Goal: Transaction & Acquisition: Subscribe to service/newsletter

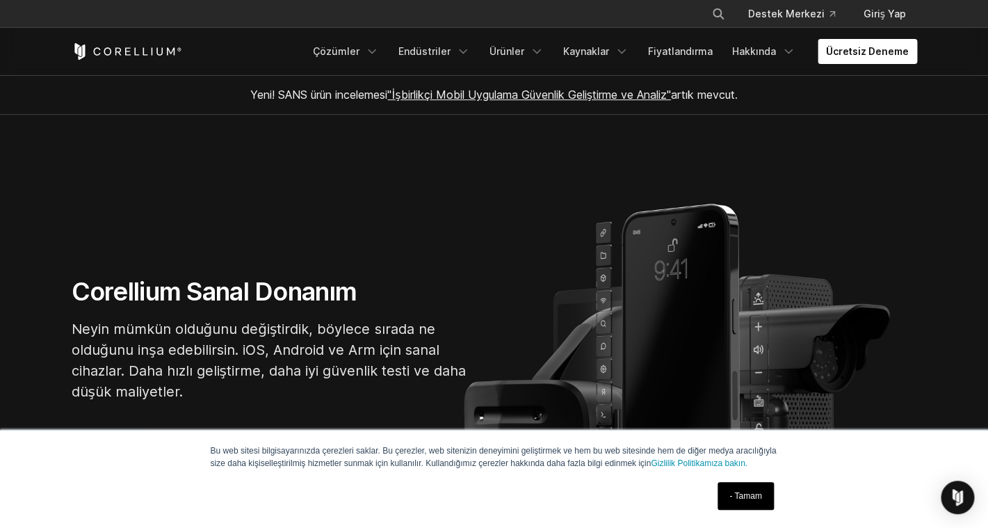
click at [747, 499] on link "- Tamam" at bounding box center [745, 496] width 56 height 28
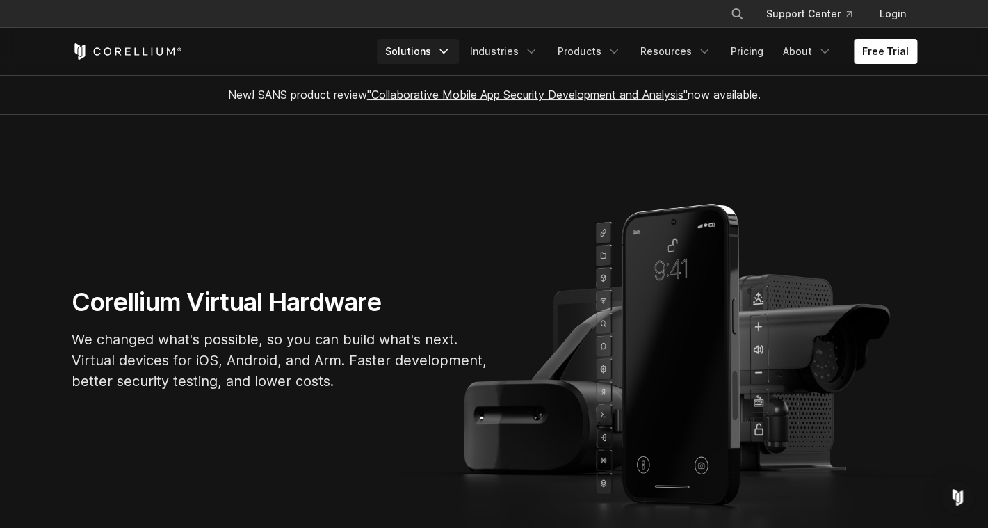
click at [444, 54] on link "Solutions" at bounding box center [418, 51] width 82 height 25
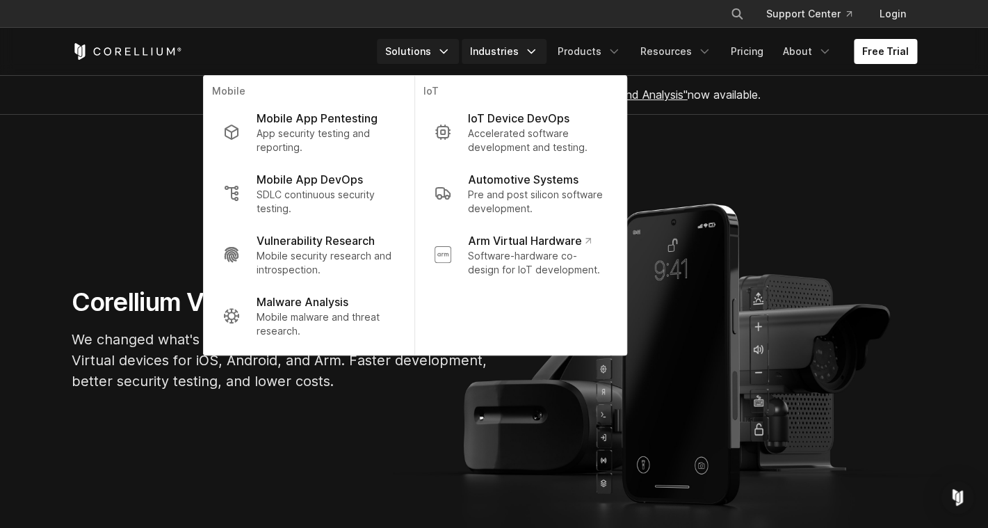
click at [517, 49] on link "Industries" at bounding box center [504, 51] width 85 height 25
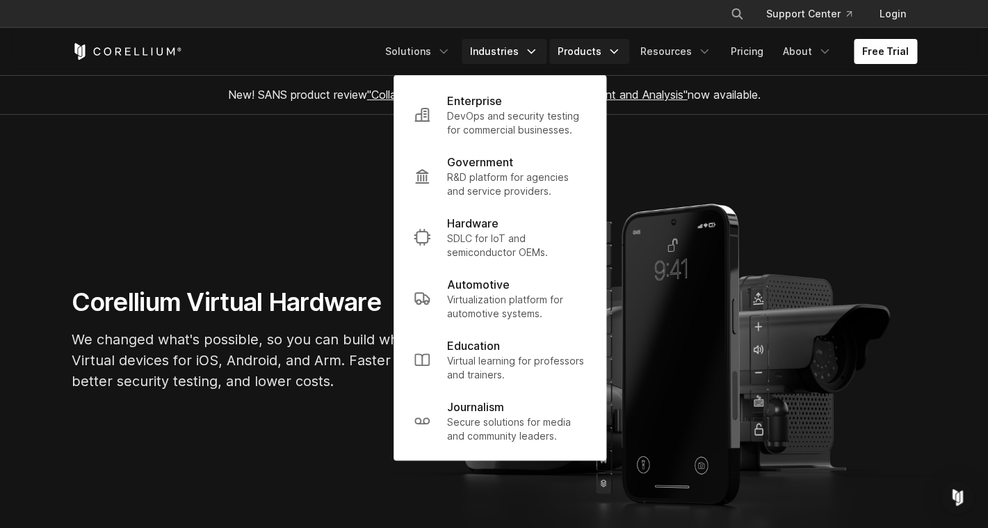
click at [587, 51] on link "Products" at bounding box center [589, 51] width 80 height 25
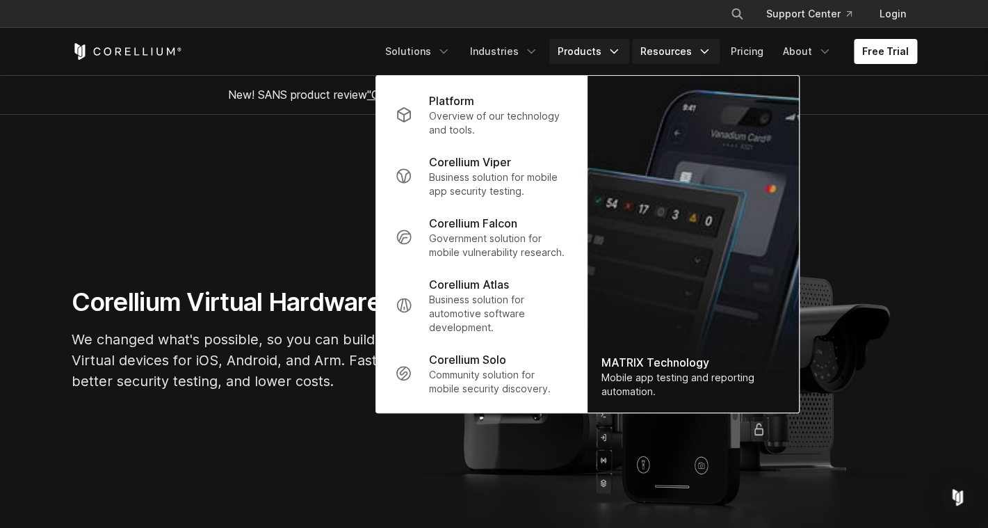
click at [669, 44] on link "Resources" at bounding box center [676, 51] width 88 height 25
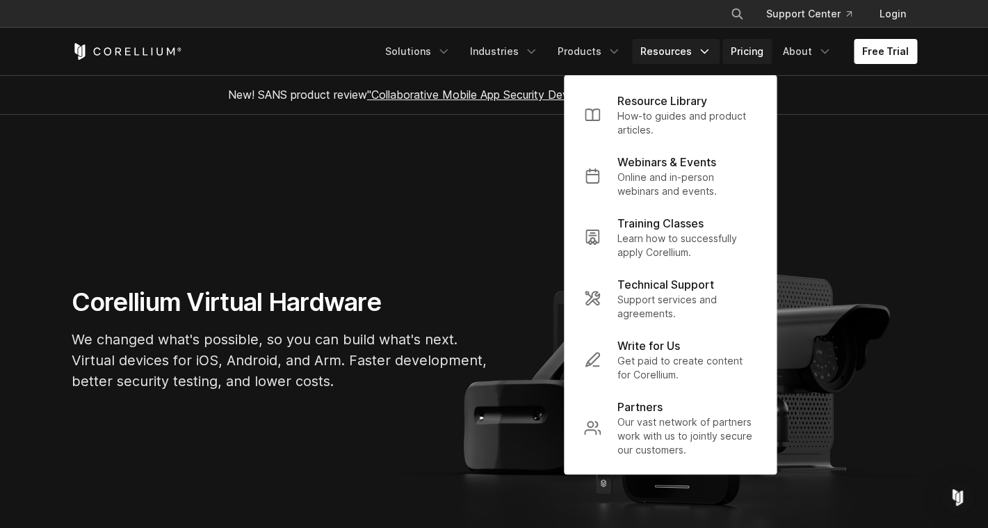
click at [749, 47] on link "Pricing" at bounding box center [746, 51] width 49 height 25
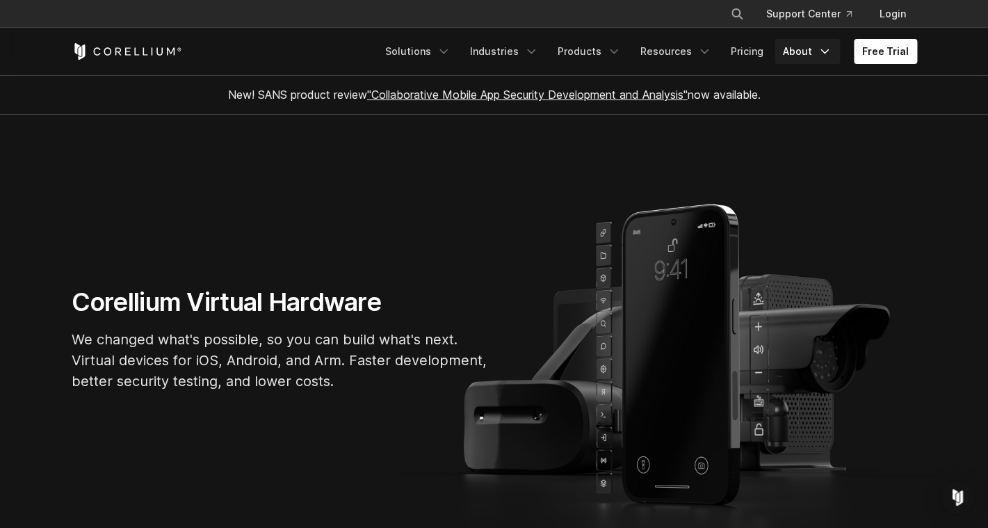
click at [822, 54] on icon "Navigation Menu" at bounding box center [825, 51] width 14 height 14
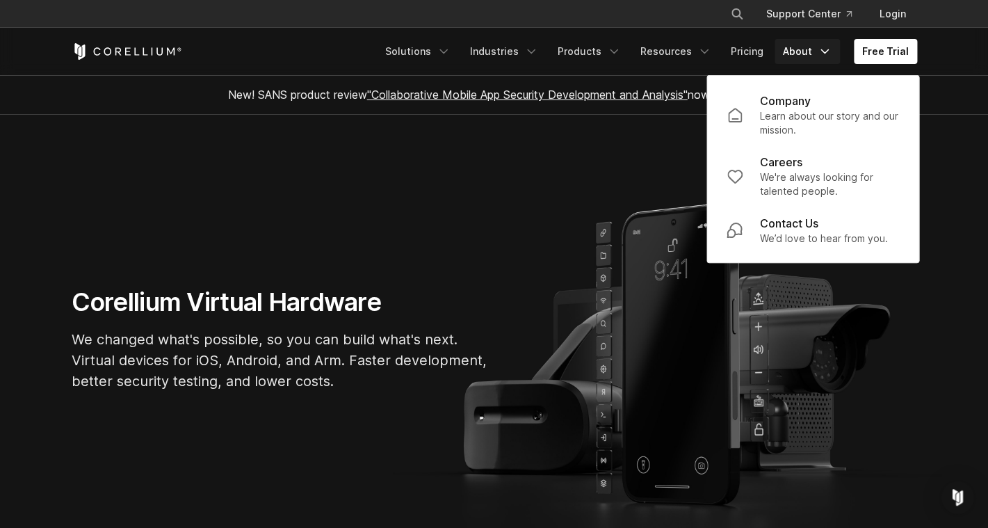
click at [552, 210] on section "Corellium Virtual Hardware We changed what's possible, so you can build what's …" at bounding box center [494, 344] width 988 height 459
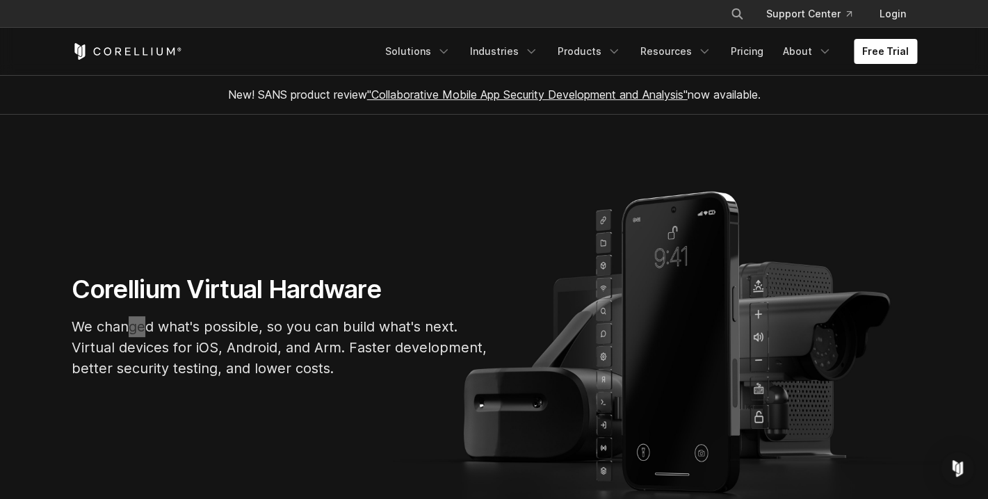
scroll to position [3001, 0]
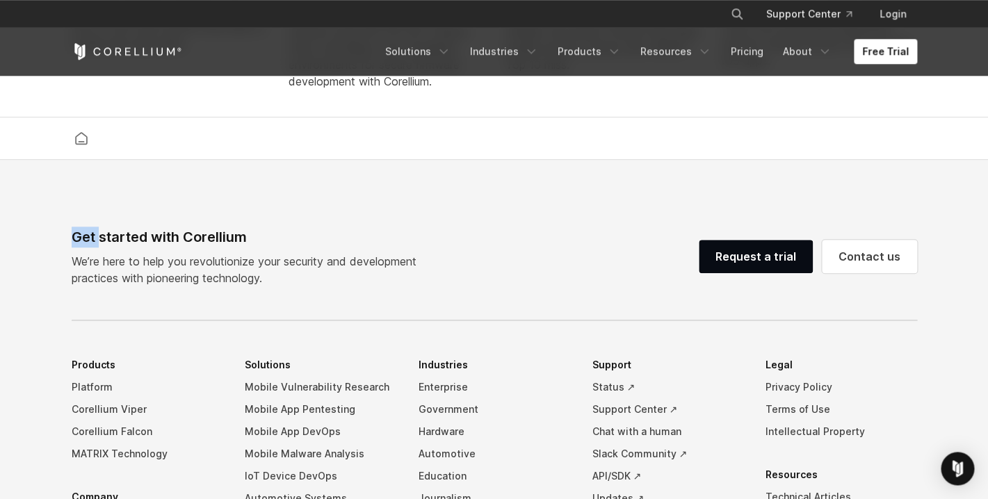
click at [153, 247] on div "Get started with Corellium" at bounding box center [250, 237] width 356 height 21
click at [90, 247] on div "Get started with Corellium" at bounding box center [250, 237] width 356 height 21
click at [841, 273] on link "Contact us" at bounding box center [869, 256] width 95 height 33
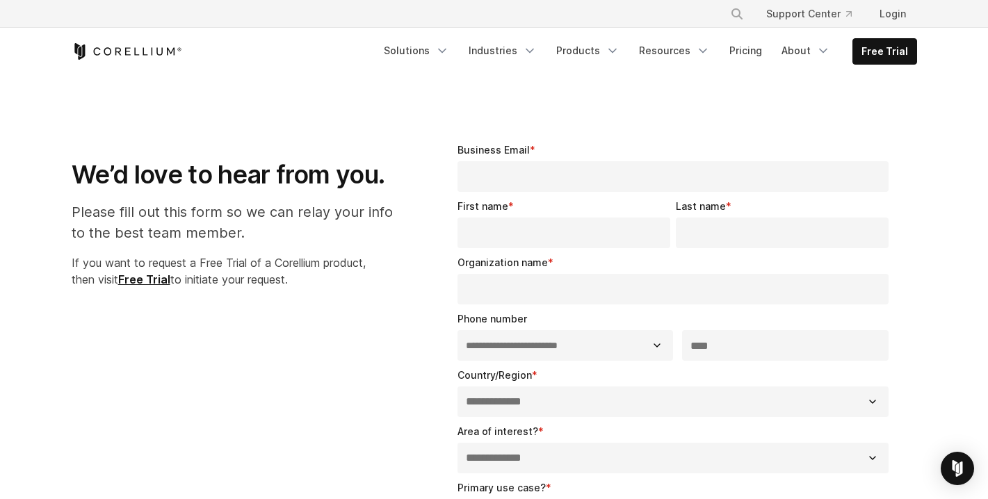
select select "**"
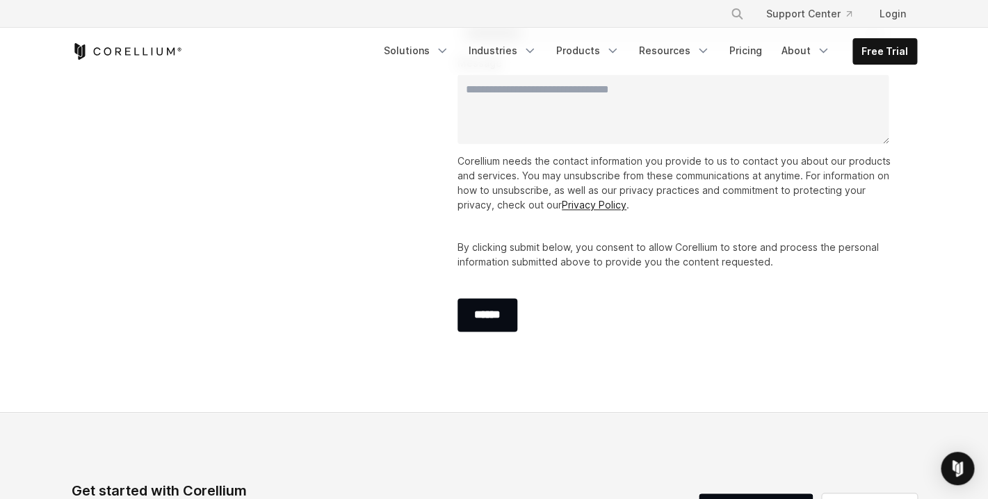
scroll to position [612, 0]
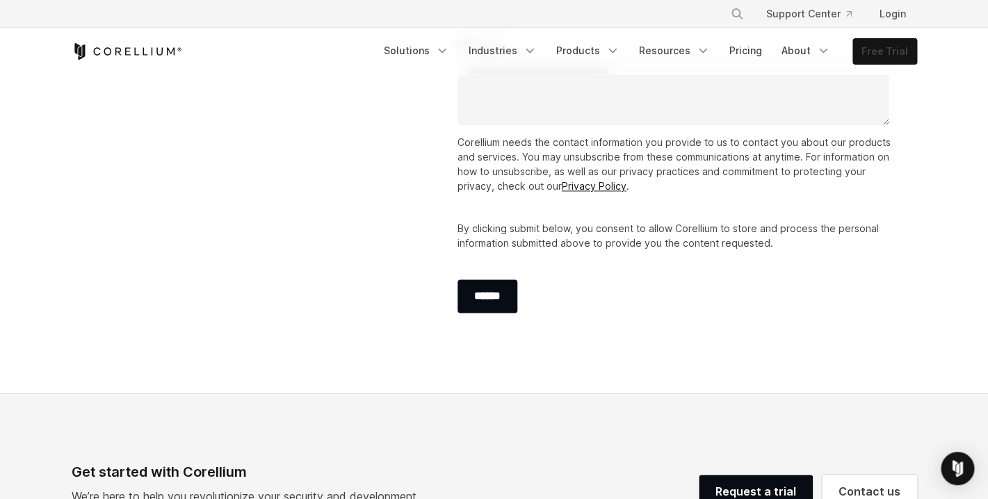
click at [879, 51] on link "Free Trial" at bounding box center [884, 51] width 63 height 25
